Goal: Task Accomplishment & Management: Use online tool/utility

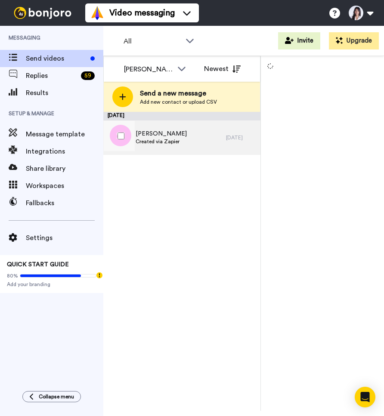
click at [195, 135] on div "[PERSON_NAME] Created via Zapier" at bounding box center [164, 138] width 123 height 34
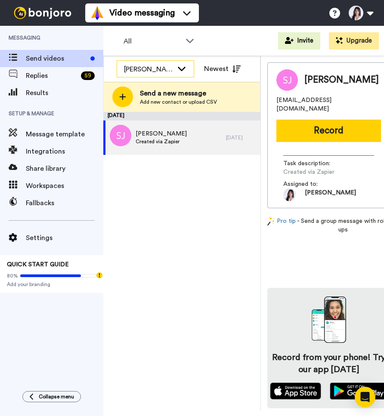
click at [154, 73] on div "[PERSON_NAME]" at bounding box center [148, 69] width 49 height 10
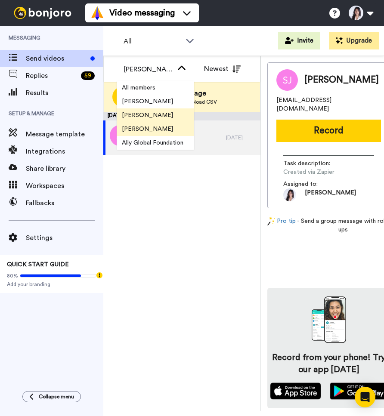
click at [161, 115] on li "[PERSON_NAME]" at bounding box center [155, 115] width 77 height 14
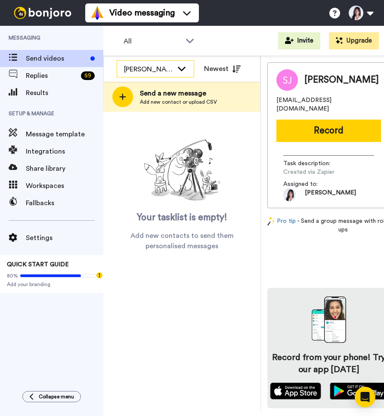
click at [170, 73] on div "[PERSON_NAME]" at bounding box center [148, 69] width 49 height 10
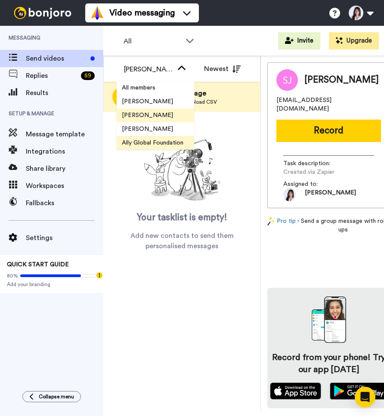
click at [173, 139] on span "Ally Global Foundation" at bounding box center [153, 143] width 72 height 9
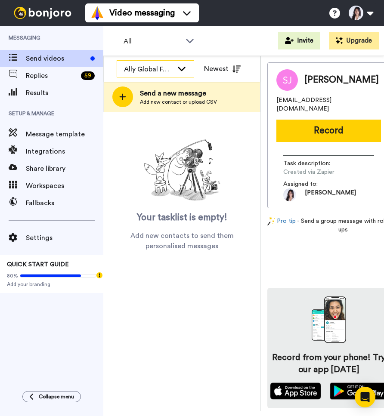
click at [167, 68] on div "Ally Global Foundation" at bounding box center [148, 69] width 49 height 10
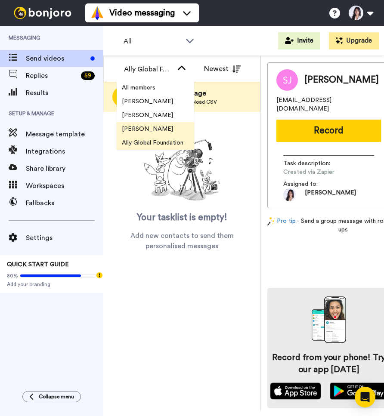
click at [160, 124] on li "[PERSON_NAME]" at bounding box center [155, 129] width 77 height 14
